Goal: Information Seeking & Learning: Learn about a topic

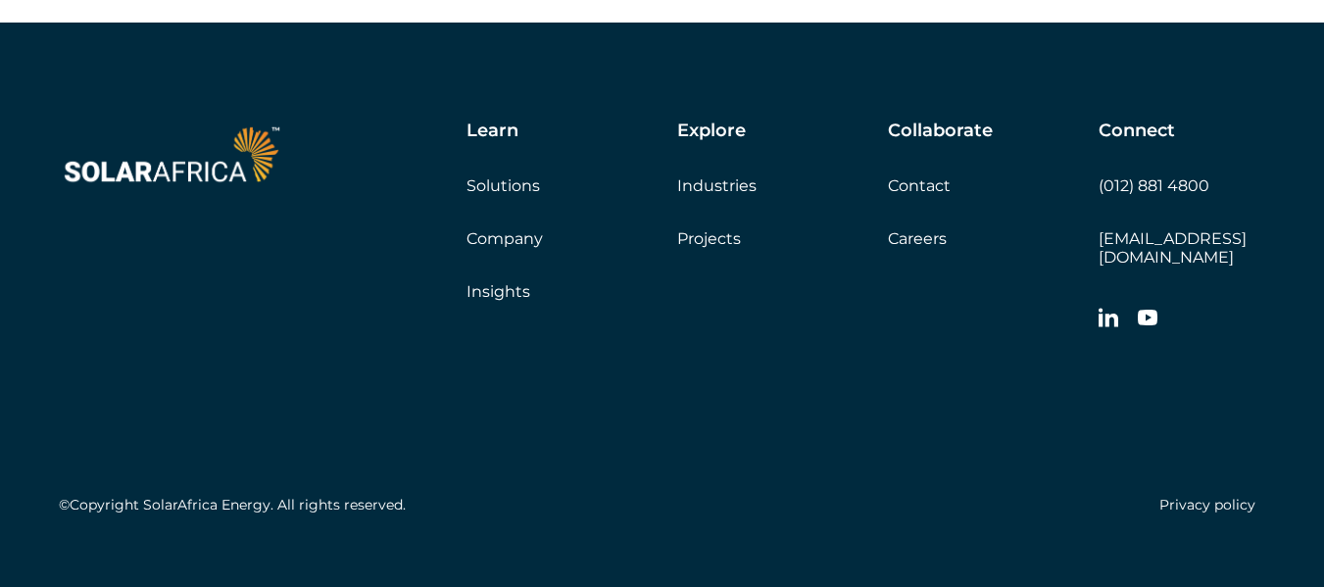
scroll to position [5665, 0]
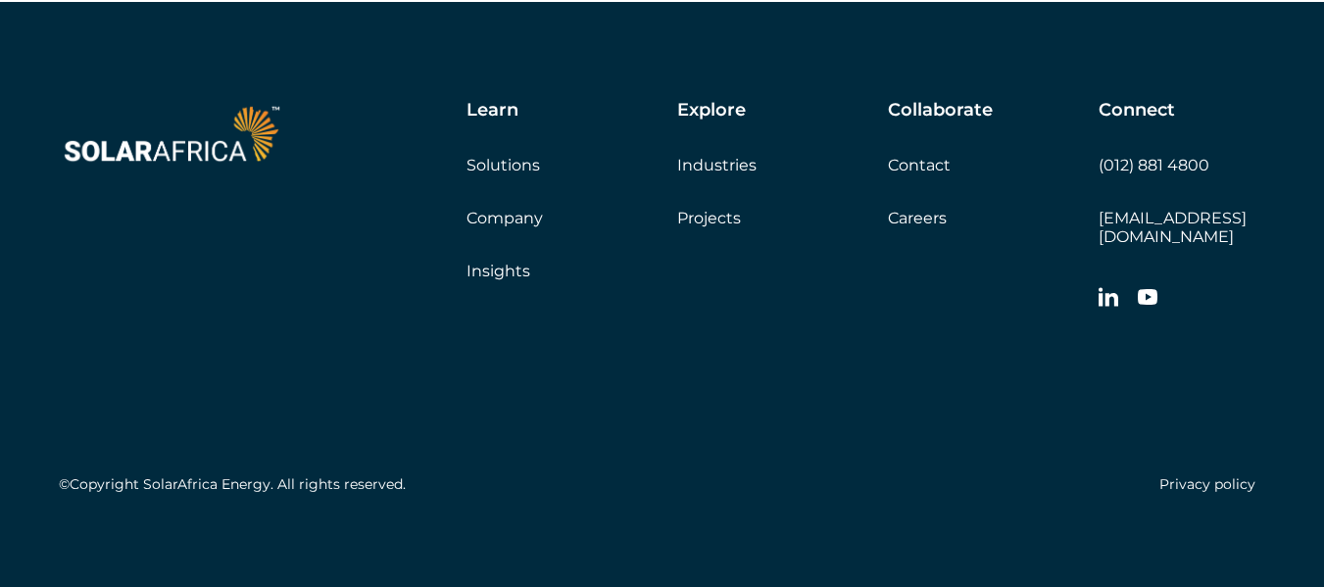
click at [520, 227] on link "Company" at bounding box center [505, 218] width 76 height 19
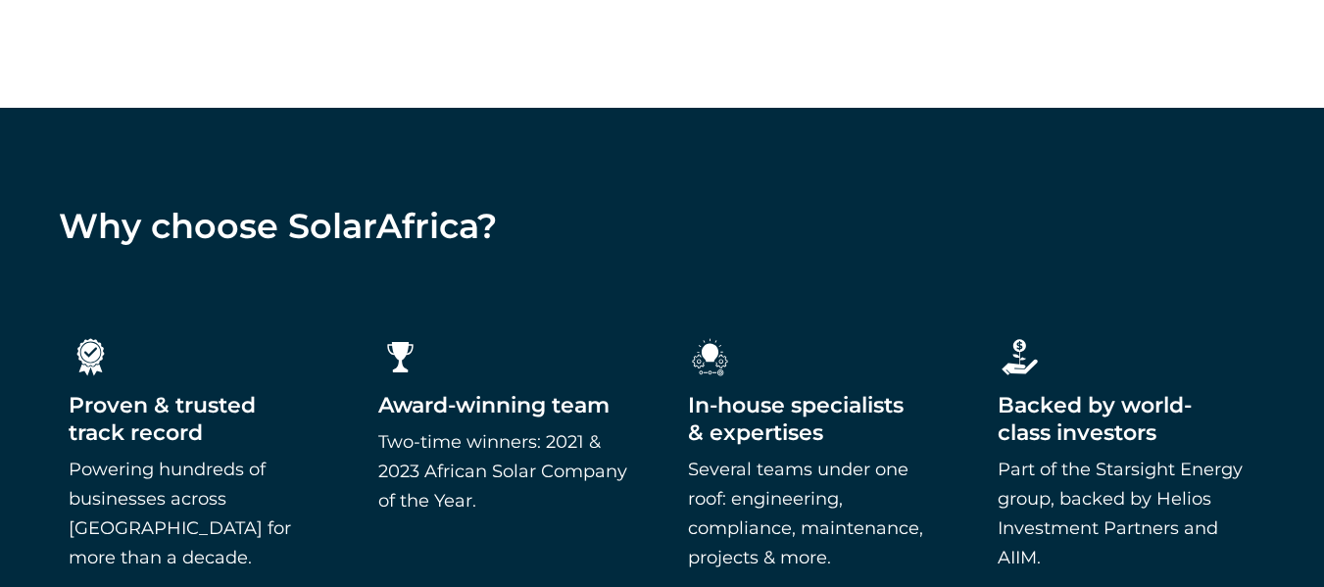
scroll to position [2875, 0]
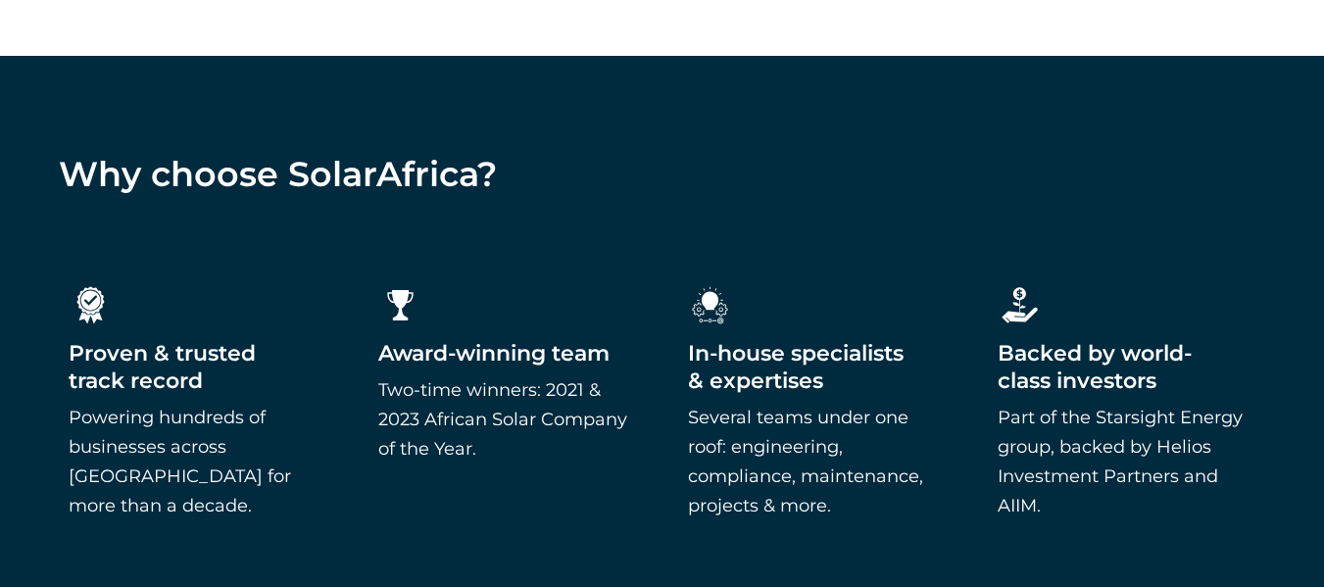
click at [1292, 190] on div "Why choose SolarAfrica?" at bounding box center [662, 174] width 1324 height 41
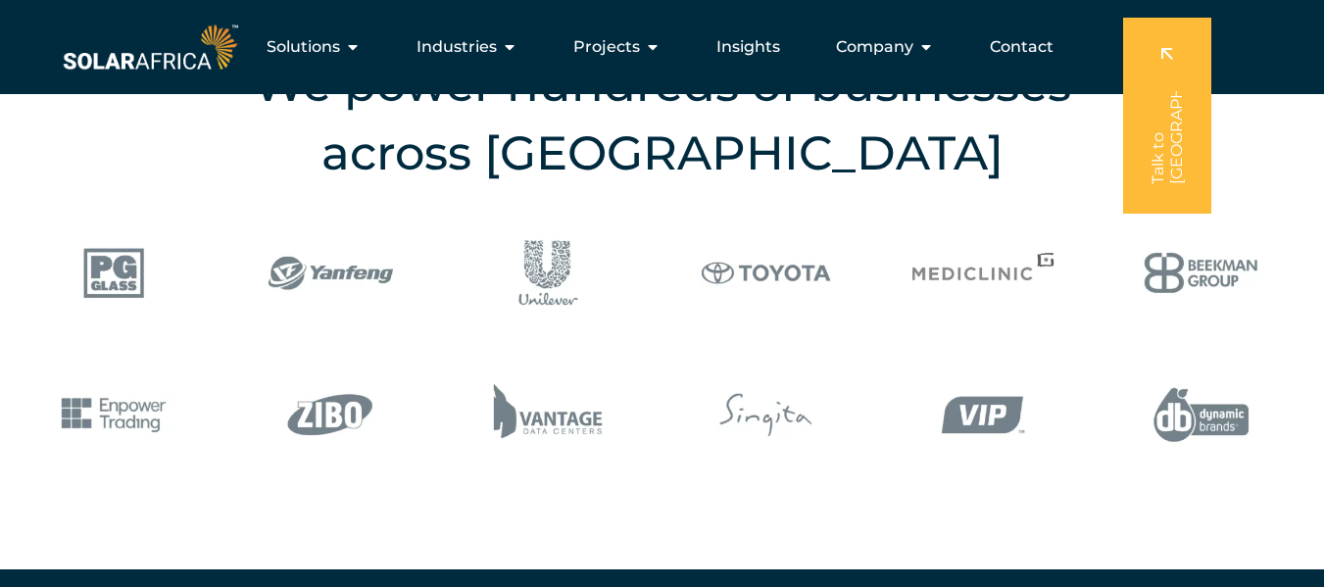
scroll to position [0, 0]
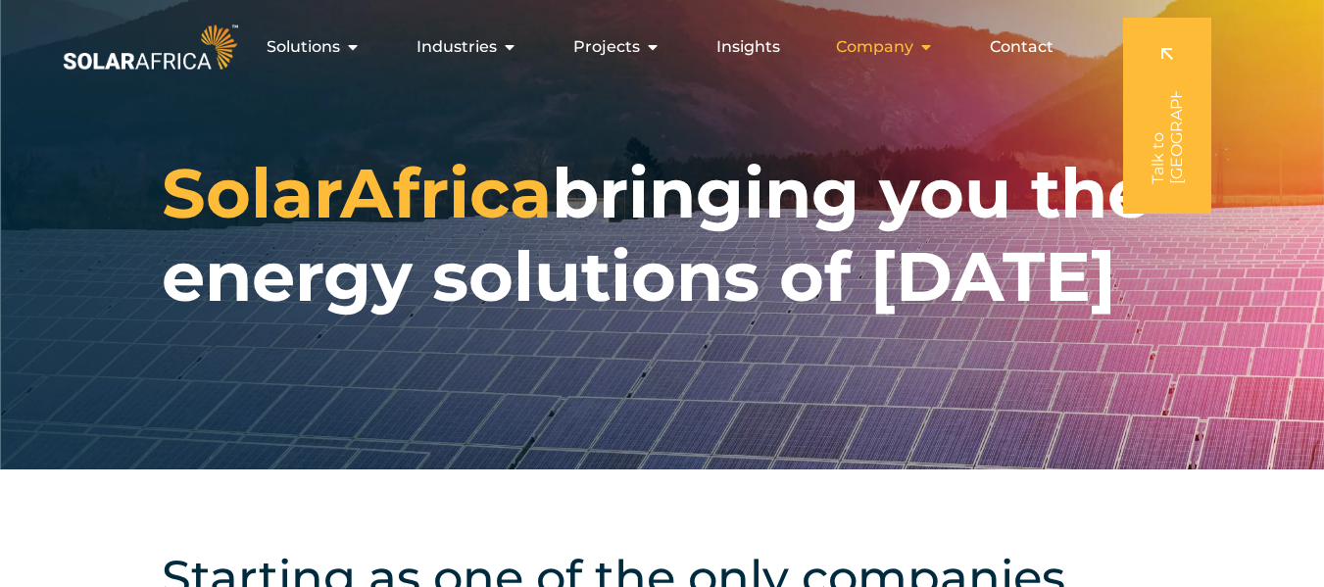
click at [927, 46] on icon "Menu" at bounding box center [926, 47] width 16 height 16
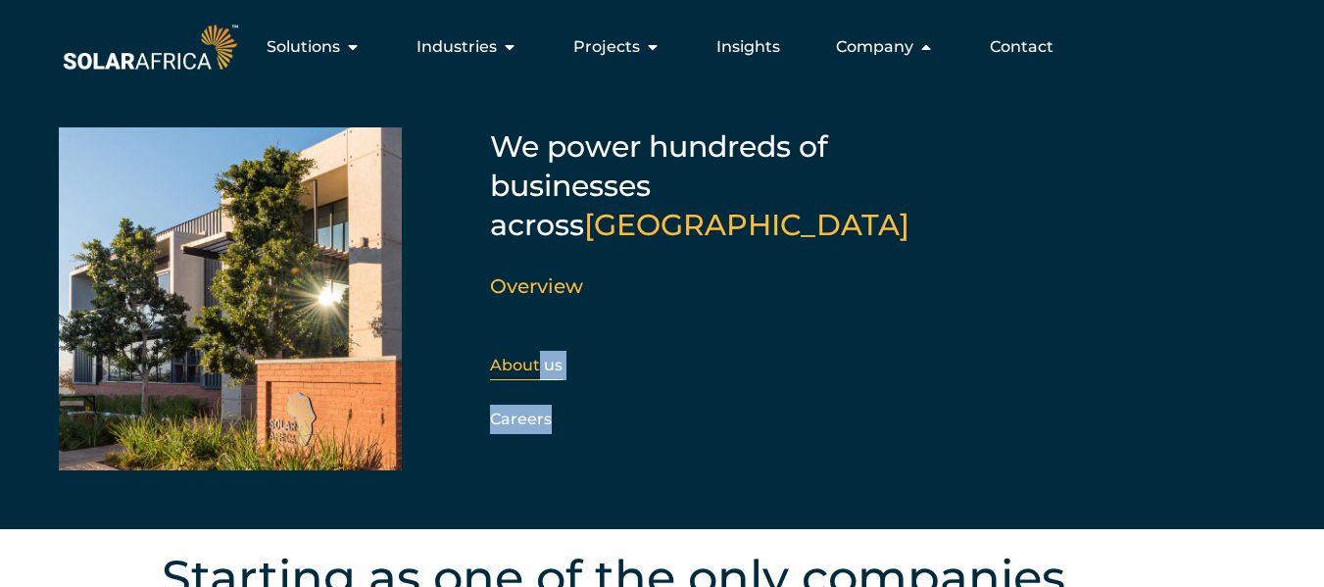
drag, startPoint x: 566, startPoint y: 358, endPoint x: 536, endPoint y: 337, distance: 35.9
click at [536, 351] on div "About us Careers" at bounding box center [596, 392] width 212 height 83
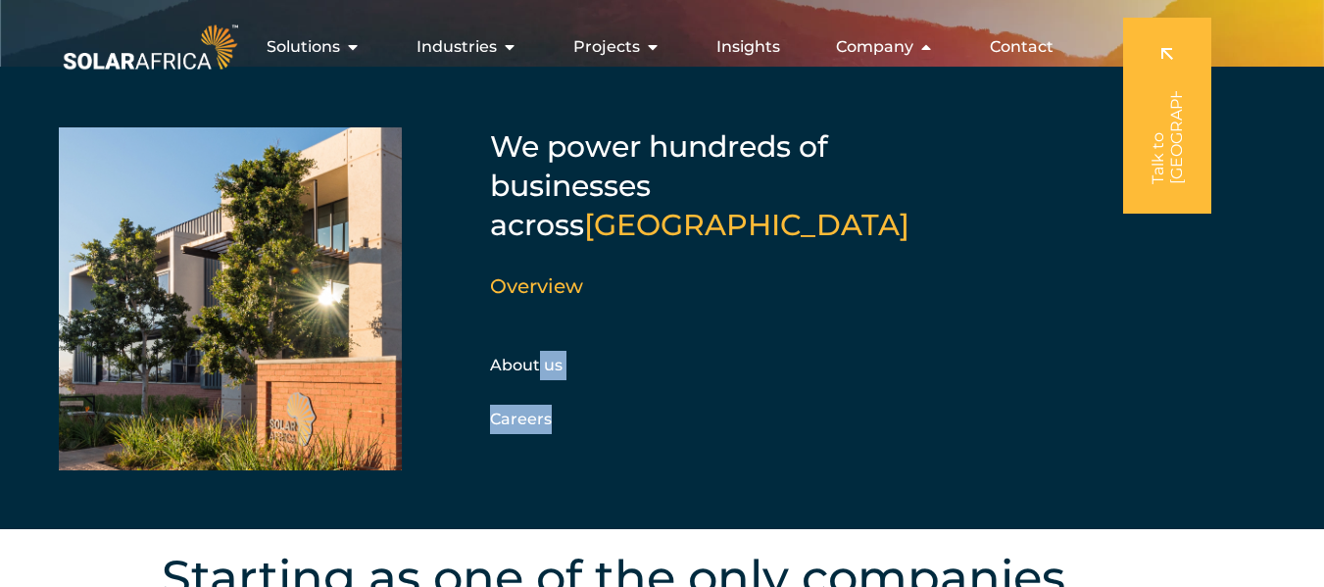
click at [645, 357] on div "About us Careers" at bounding box center [596, 392] width 212 height 83
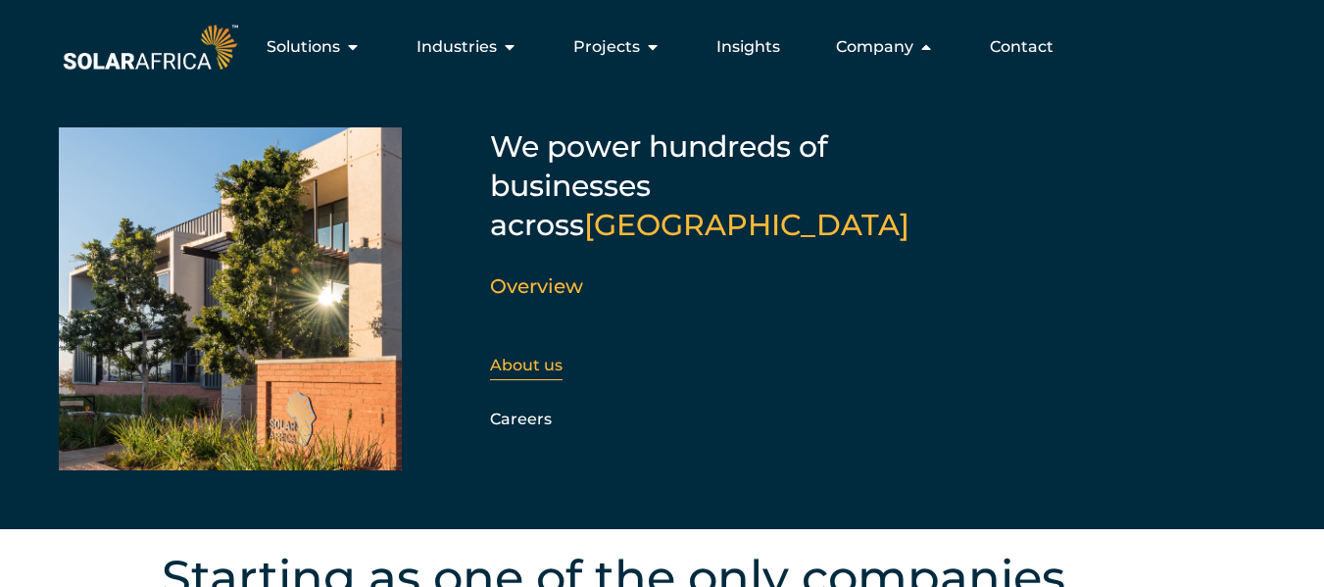
click at [519, 356] on link "About us" at bounding box center [526, 365] width 73 height 19
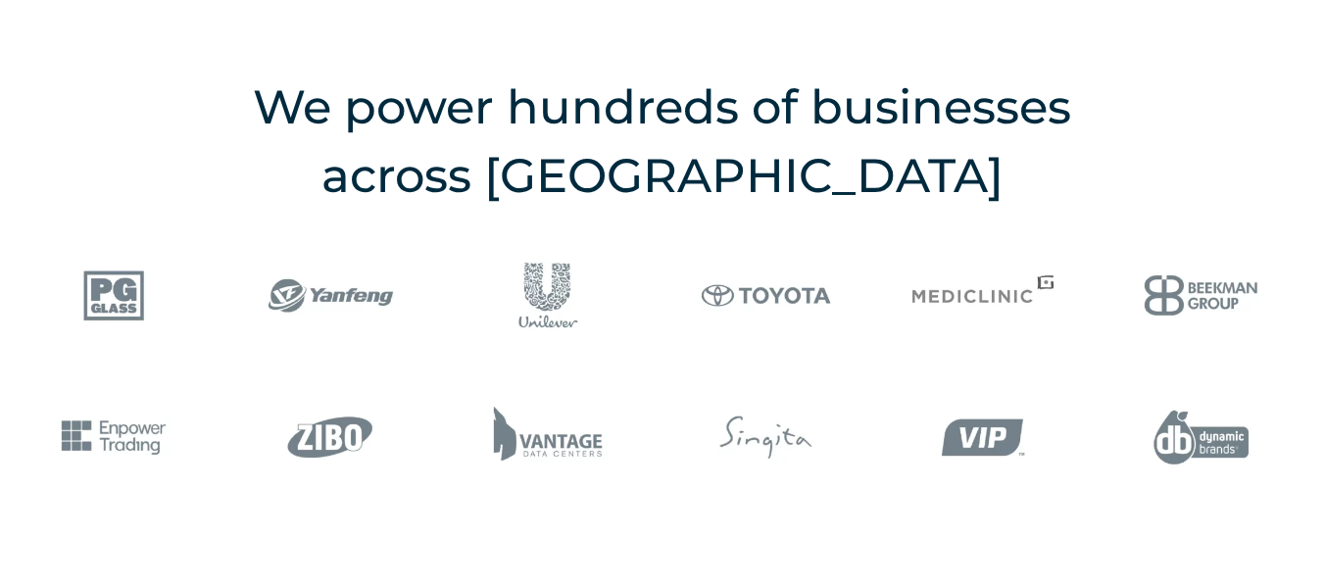
scroll to position [2351, 0]
